Goal: Find specific page/section: Find specific page/section

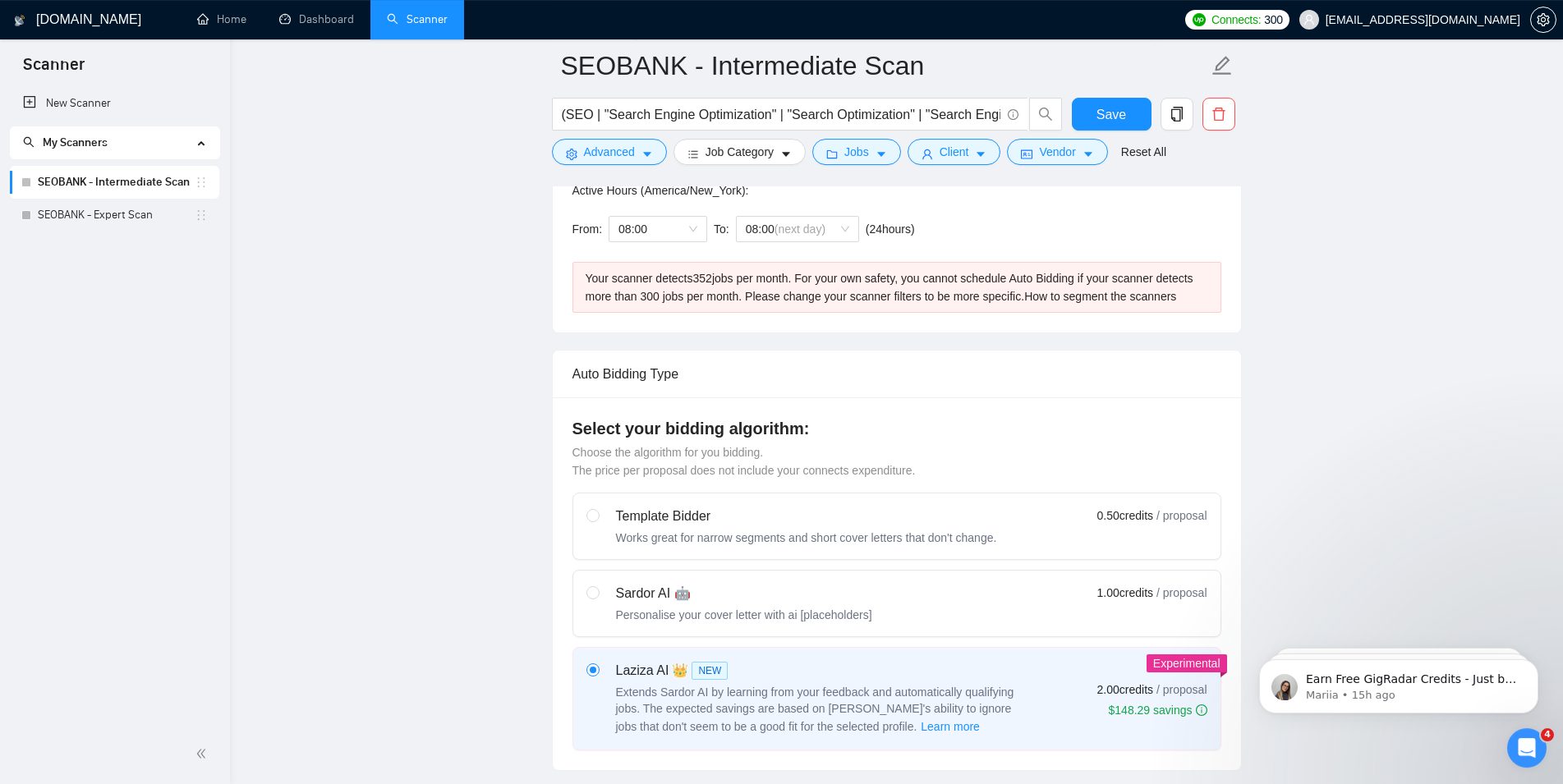
scroll to position [419, 0]
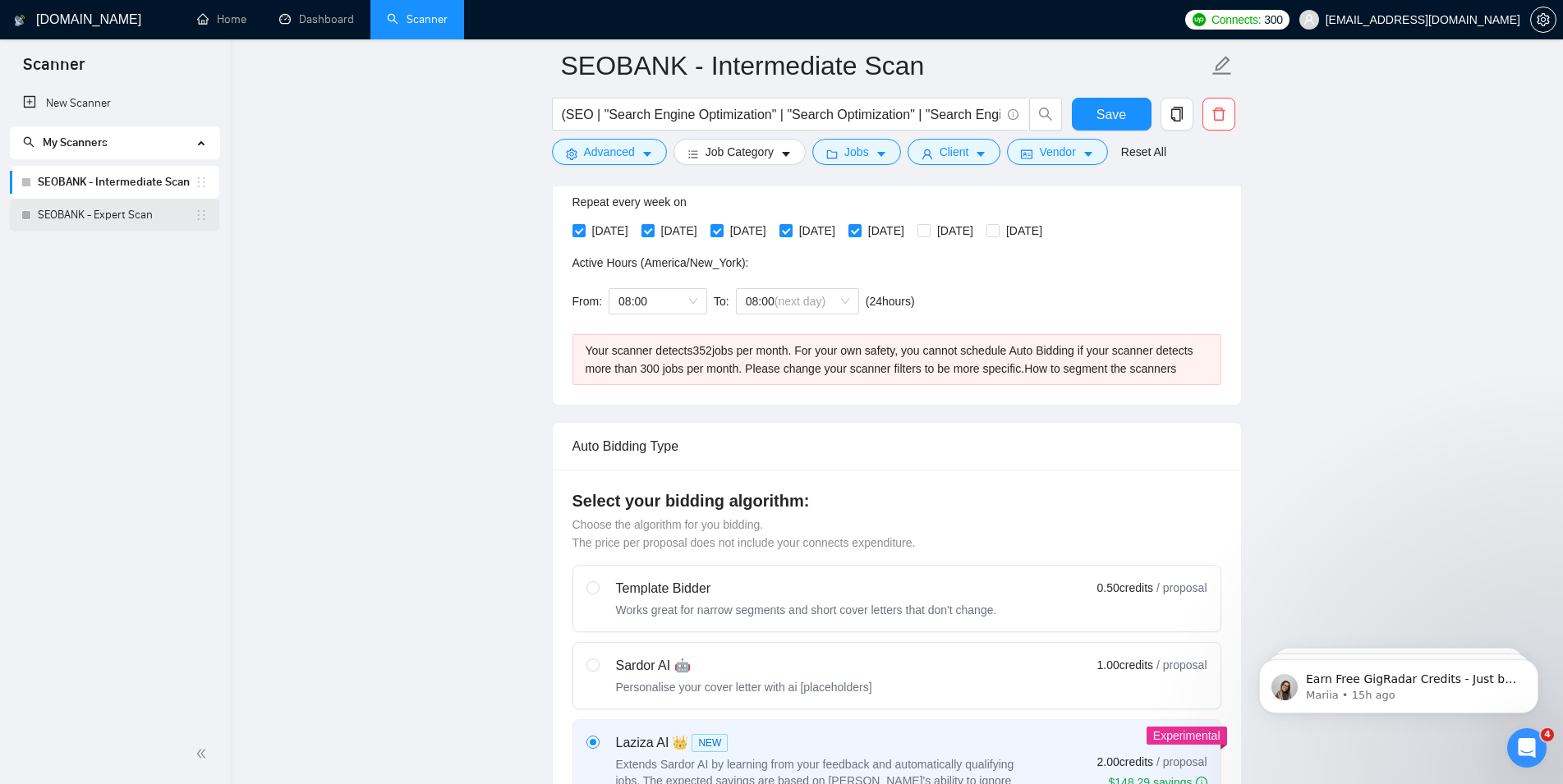
click at [104, 216] on link "SEOBANK - Expert Scan" at bounding box center [116, 215] width 156 height 33
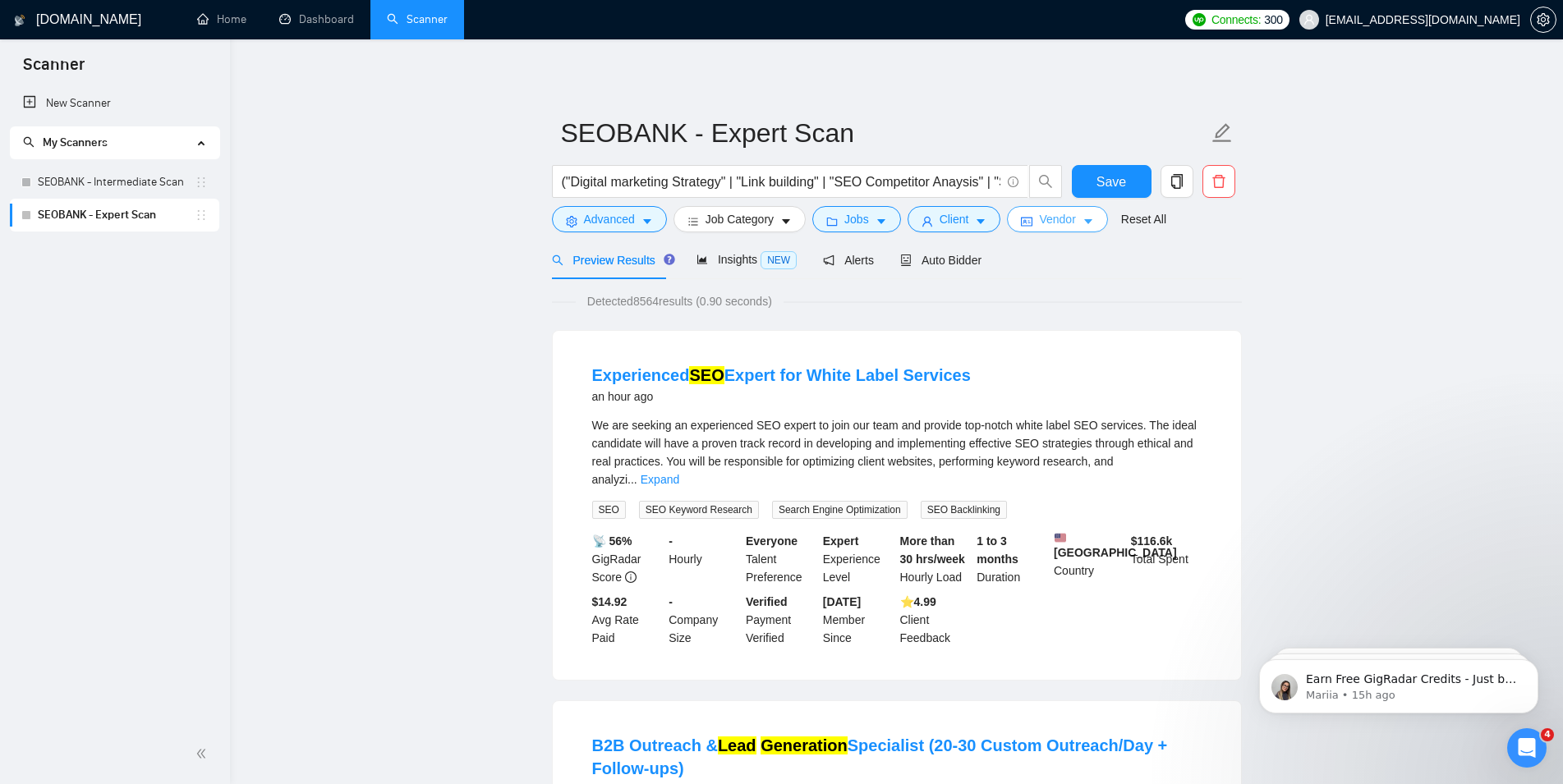
click at [1083, 219] on icon "caret-down" at bounding box center [1088, 221] width 11 height 11
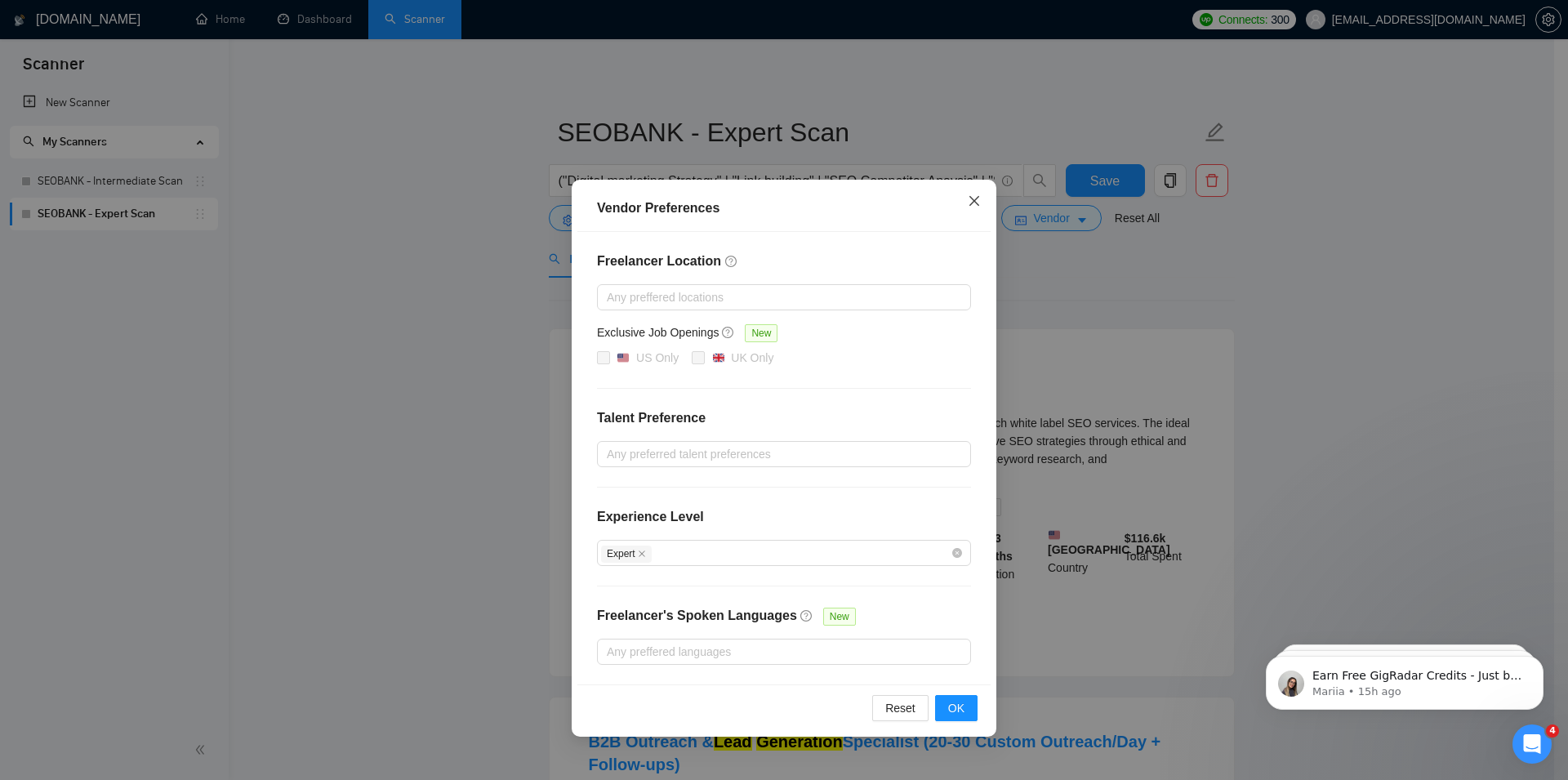
click at [976, 205] on icon "close" at bounding box center [974, 200] width 13 height 13
